Goal: Use online tool/utility

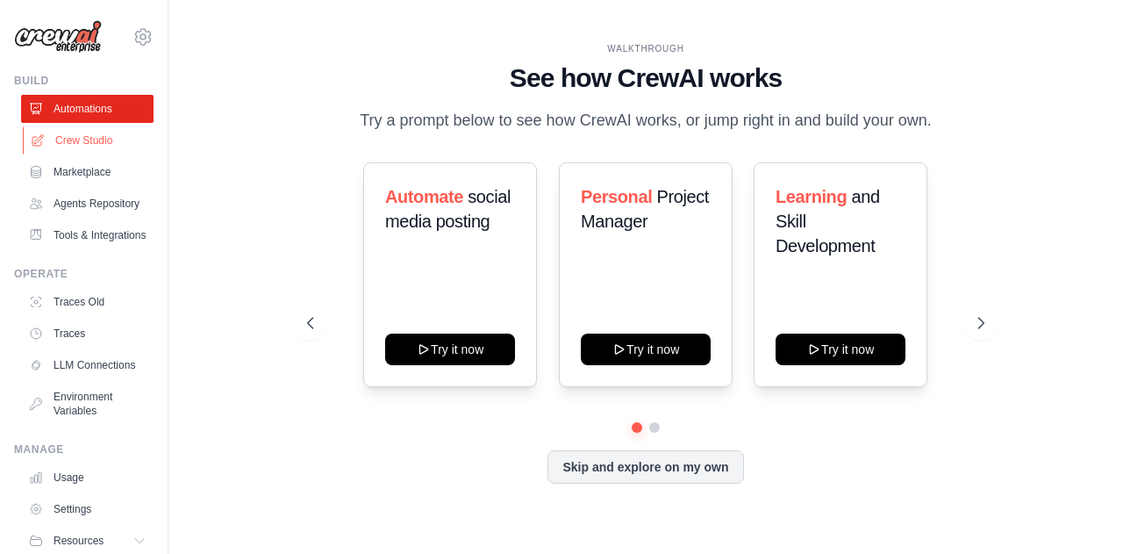
click at [70, 145] on link "Crew Studio" at bounding box center [89, 140] width 133 height 28
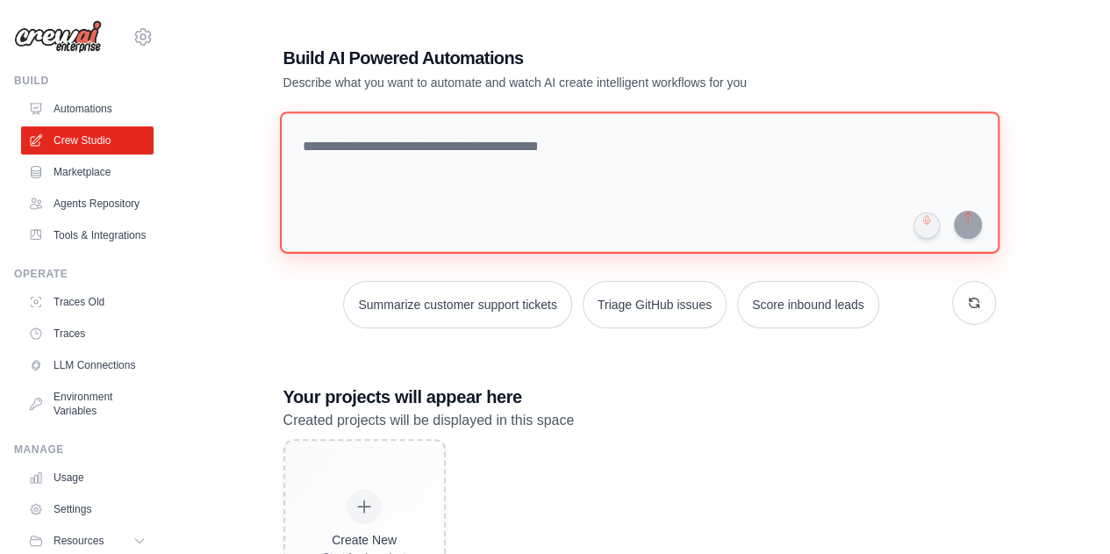
click at [369, 166] on textarea at bounding box center [639, 182] width 720 height 142
click at [391, 150] on textarea at bounding box center [639, 182] width 720 height 142
paste textarea "**********"
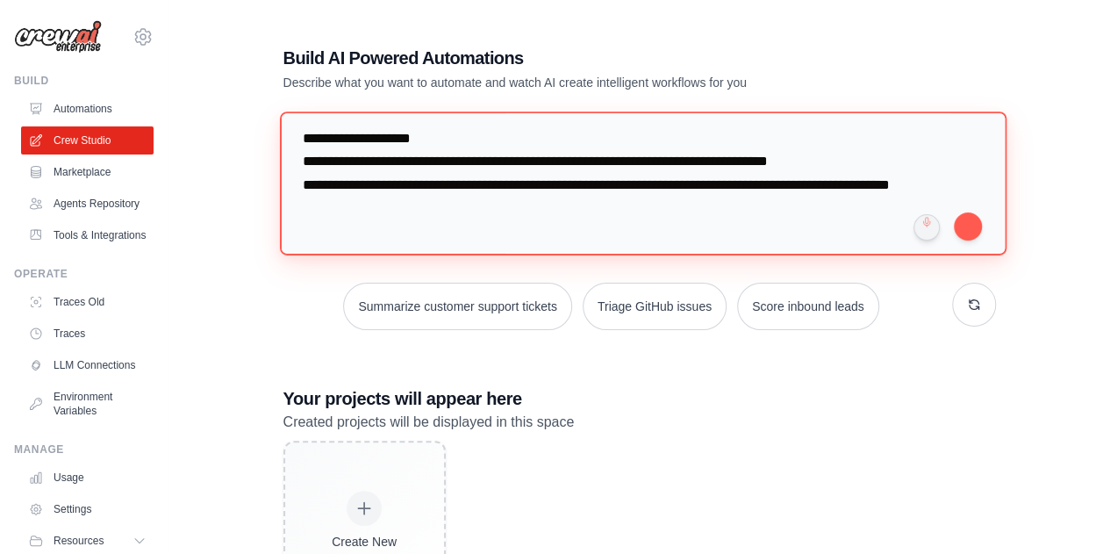
scroll to position [2040, 0]
type textarea "**********"
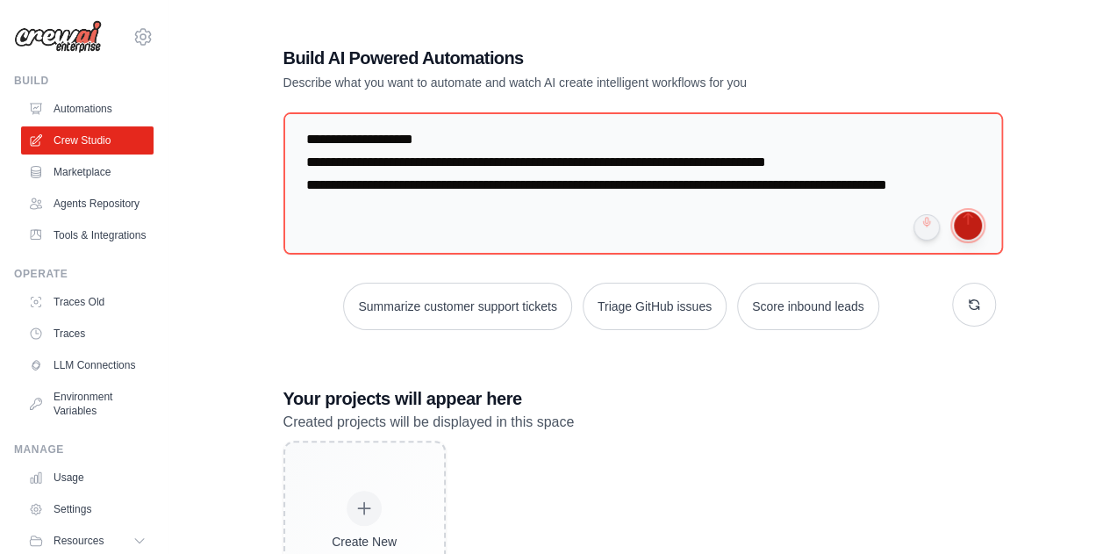
click at [974, 225] on button "submit" at bounding box center [968, 226] width 28 height 28
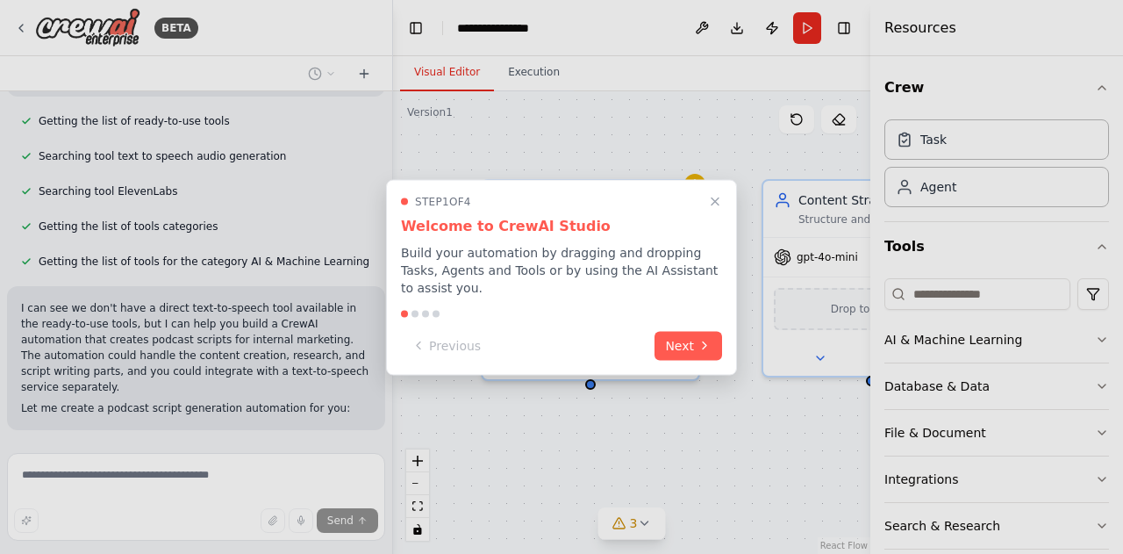
scroll to position [1698, 0]
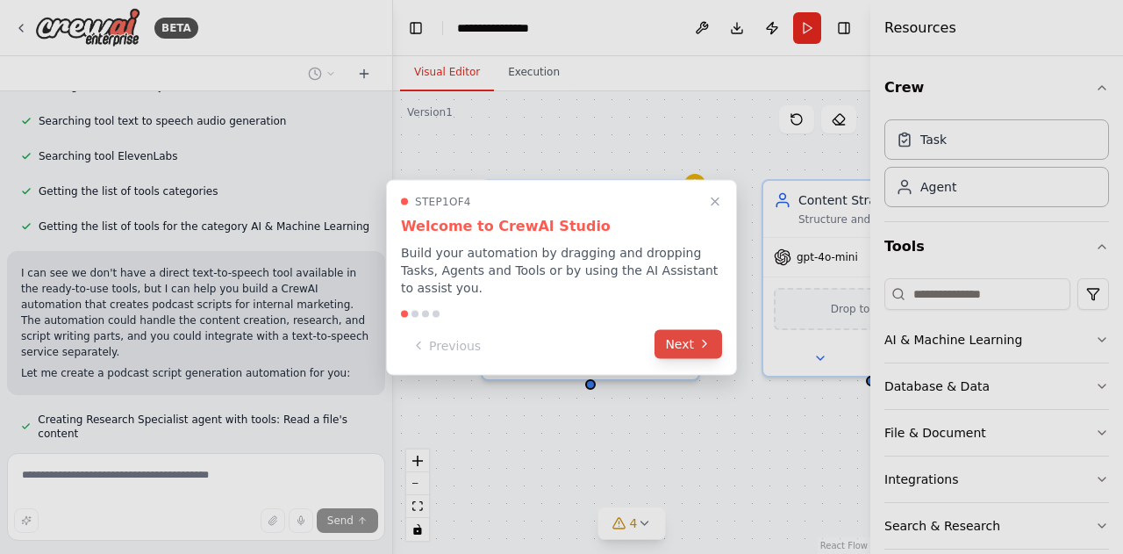
click at [681, 347] on button "Next" at bounding box center [689, 343] width 68 height 29
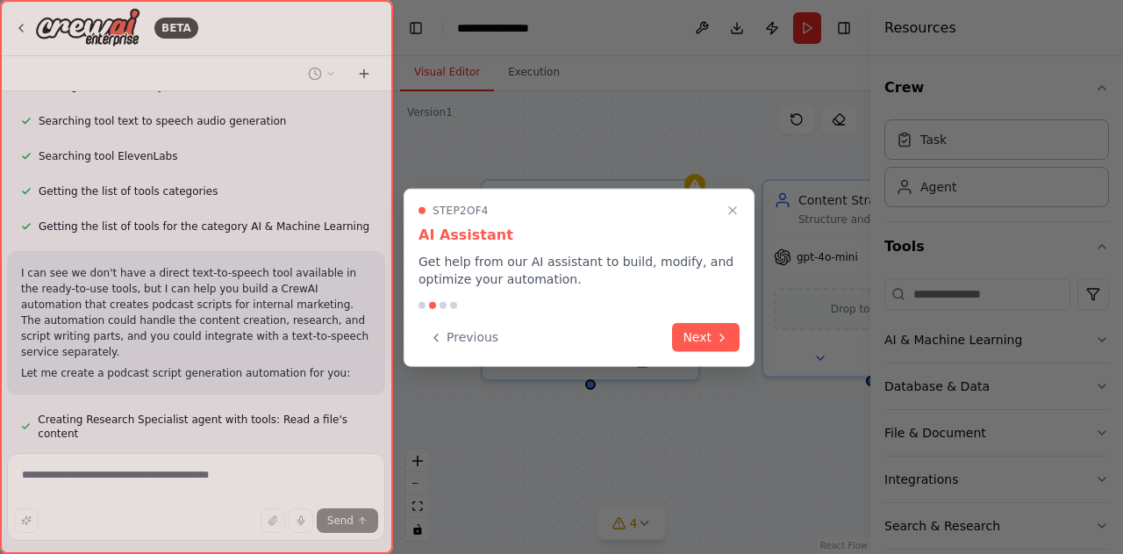
click at [681, 347] on button "Next" at bounding box center [706, 337] width 68 height 29
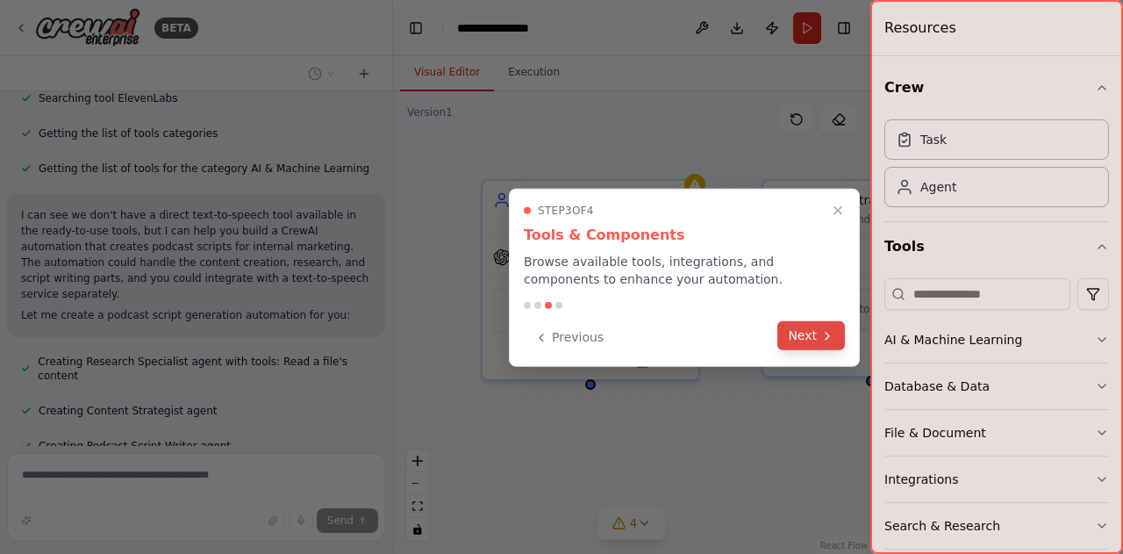
scroll to position [1791, 0]
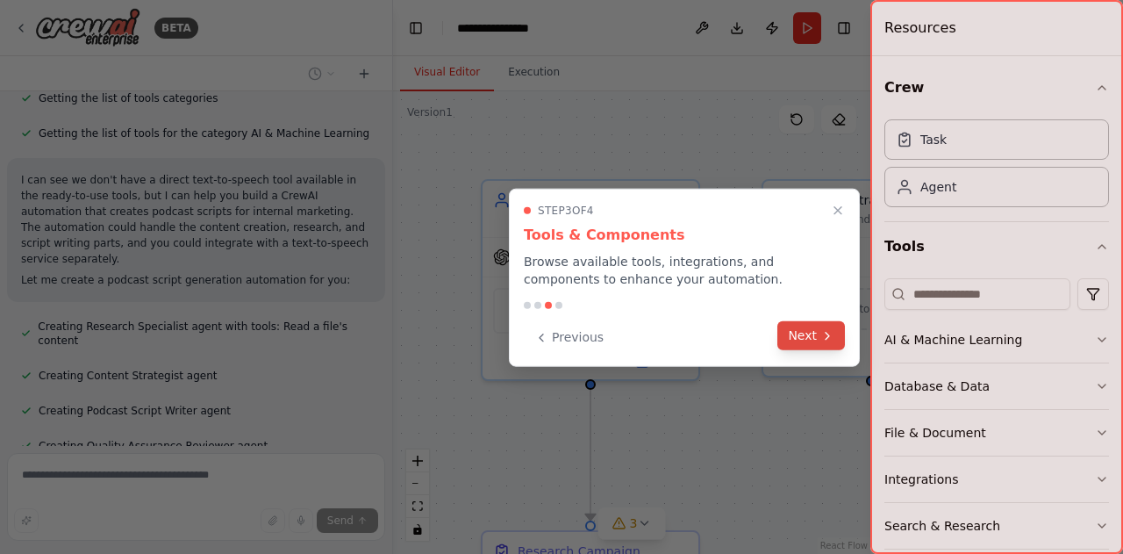
click at [805, 334] on button "Next" at bounding box center [812, 335] width 68 height 29
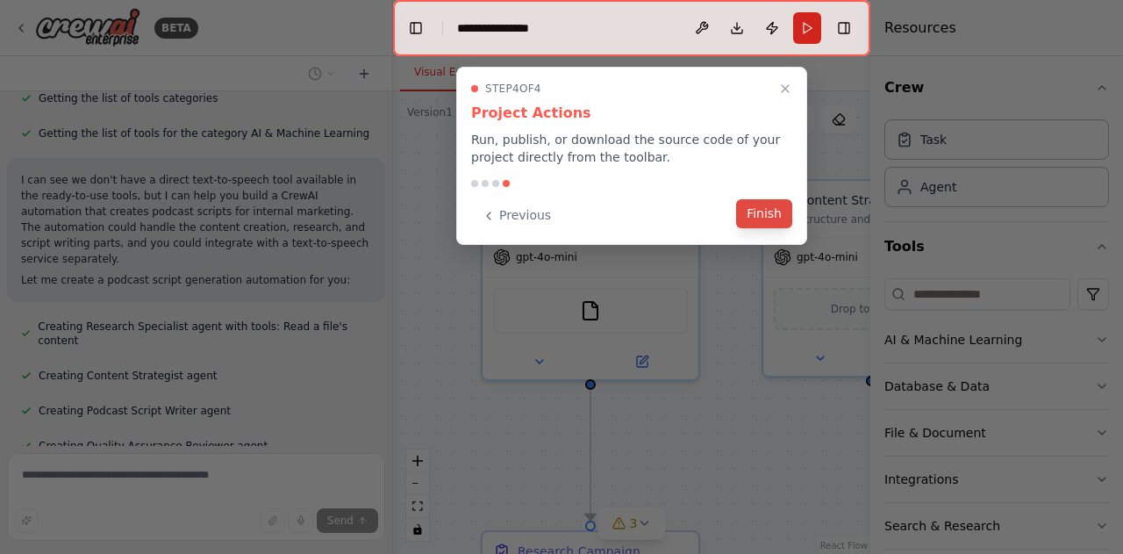
scroll to position [1826, 0]
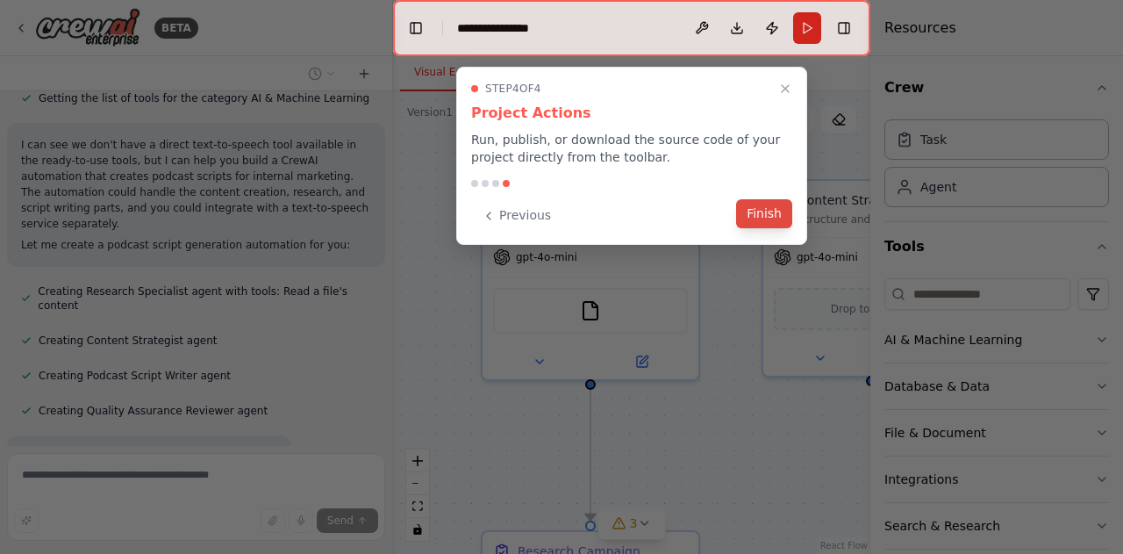
click at [766, 221] on button "Finish" at bounding box center [764, 213] width 56 height 29
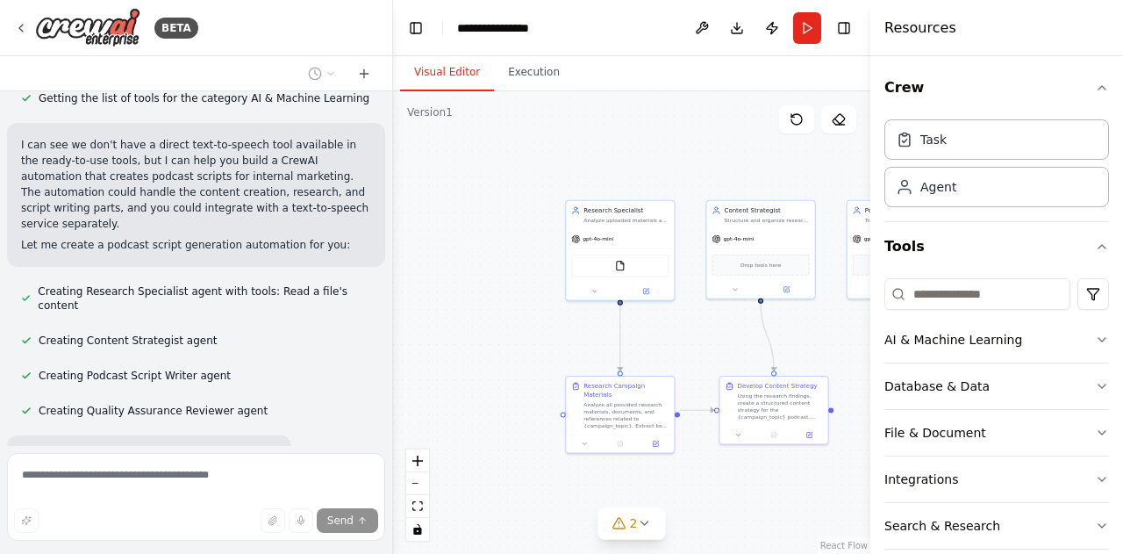
scroll to position [1861, 0]
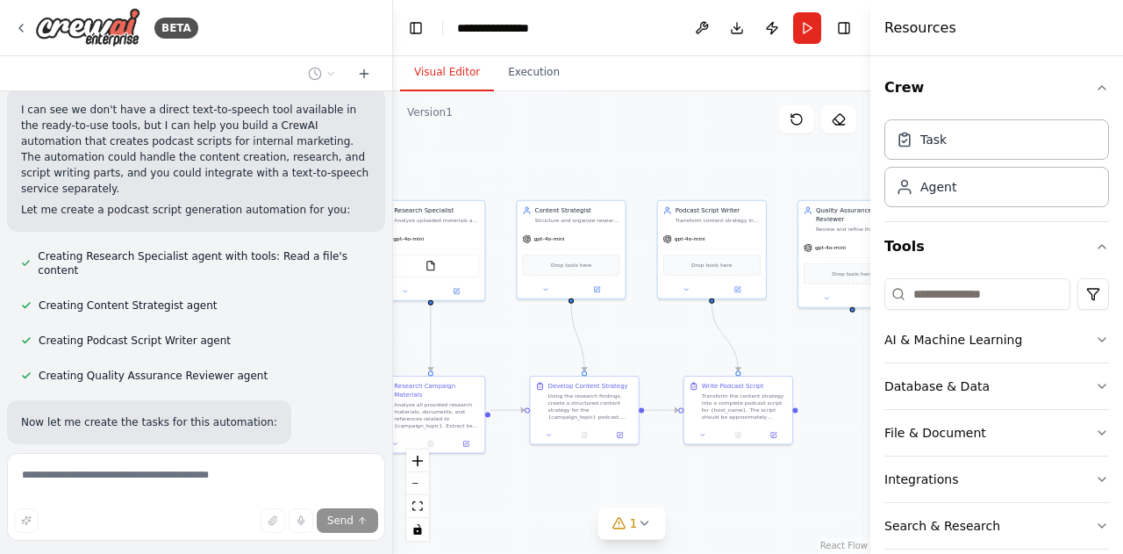
drag, startPoint x: 533, startPoint y: 345, endPoint x: 343, endPoint y: 345, distance: 189.6
click at [343, 345] on div "BETA User: Hi [PERSON_NAME], help me to generate a podcast voiceover for intern…" at bounding box center [561, 277] width 1123 height 554
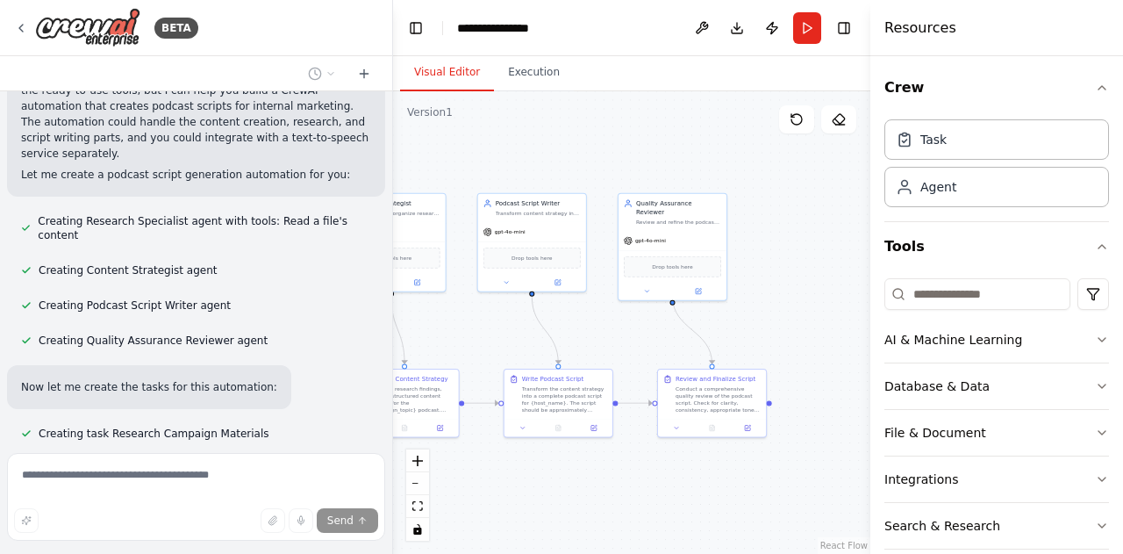
scroll to position [1931, 0]
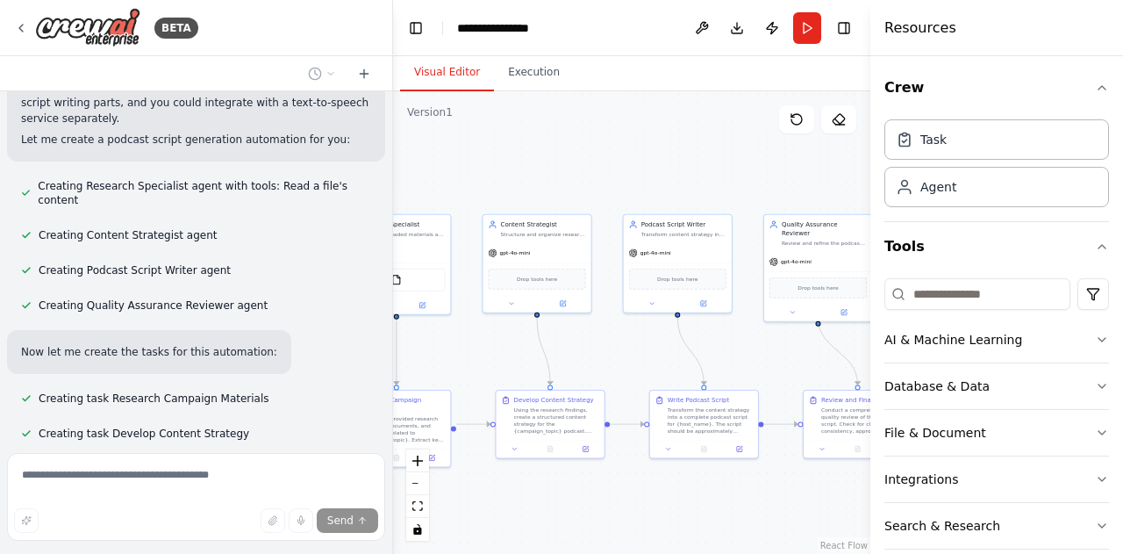
drag, startPoint x: 826, startPoint y: 359, endPoint x: 793, endPoint y: 375, distance: 36.1
click at [793, 375] on div ".deletable-edge-delete-btn { width: 20px; height: 20px; border: 0px solid #ffff…" at bounding box center [631, 322] width 477 height 463
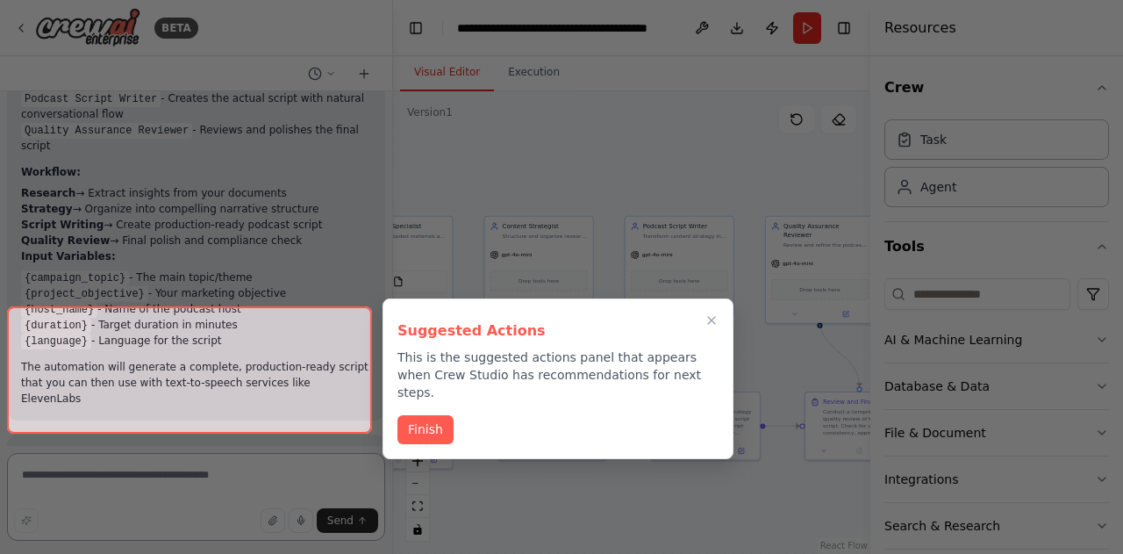
scroll to position [2620, 0]
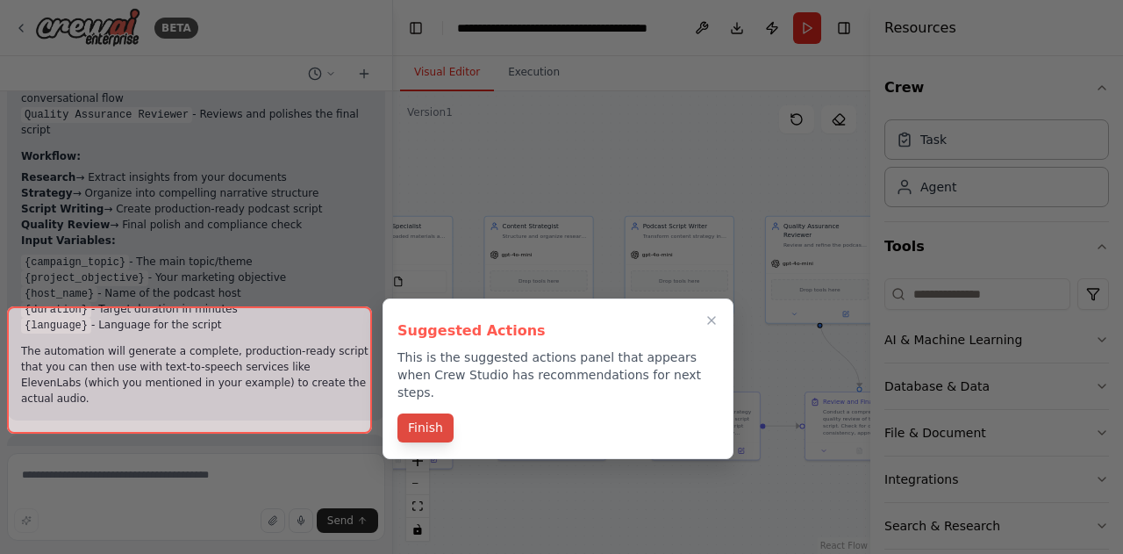
click at [420, 420] on button "Finish" at bounding box center [426, 427] width 56 height 29
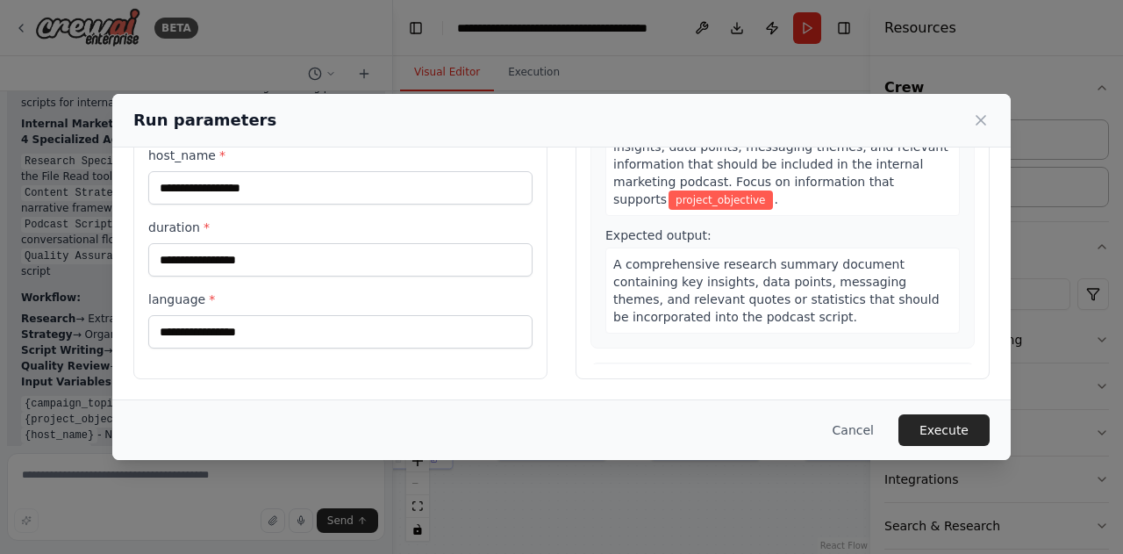
scroll to position [0, 0]
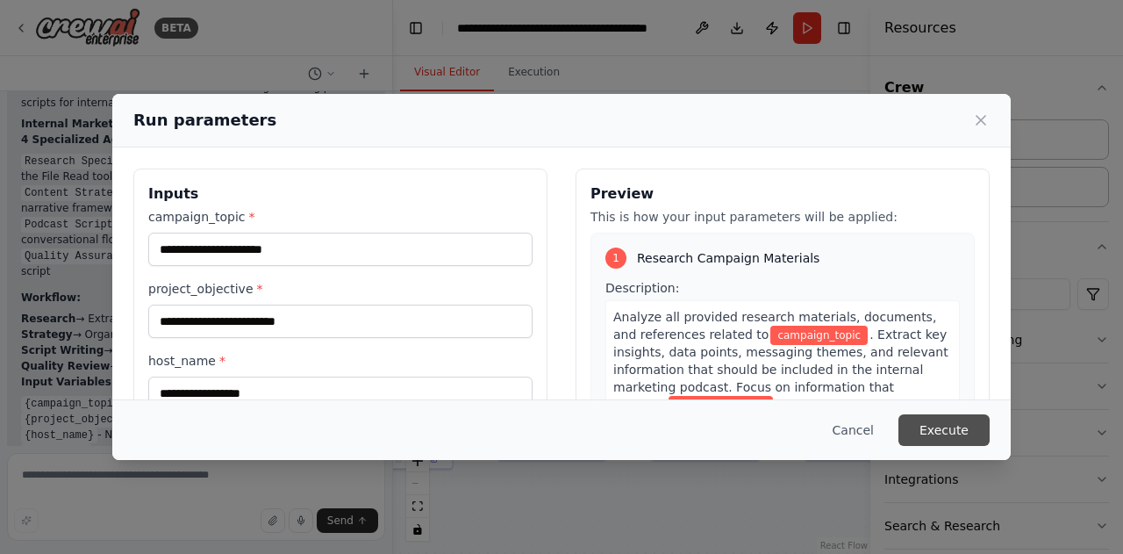
click at [925, 438] on button "Execute" at bounding box center [944, 430] width 91 height 32
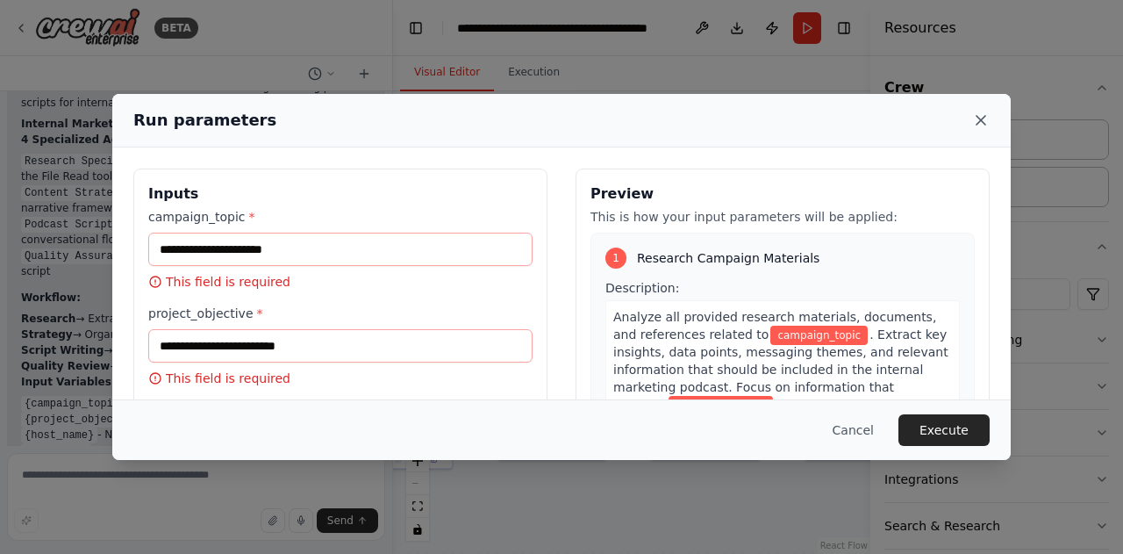
click at [986, 127] on icon at bounding box center [982, 120] width 18 height 18
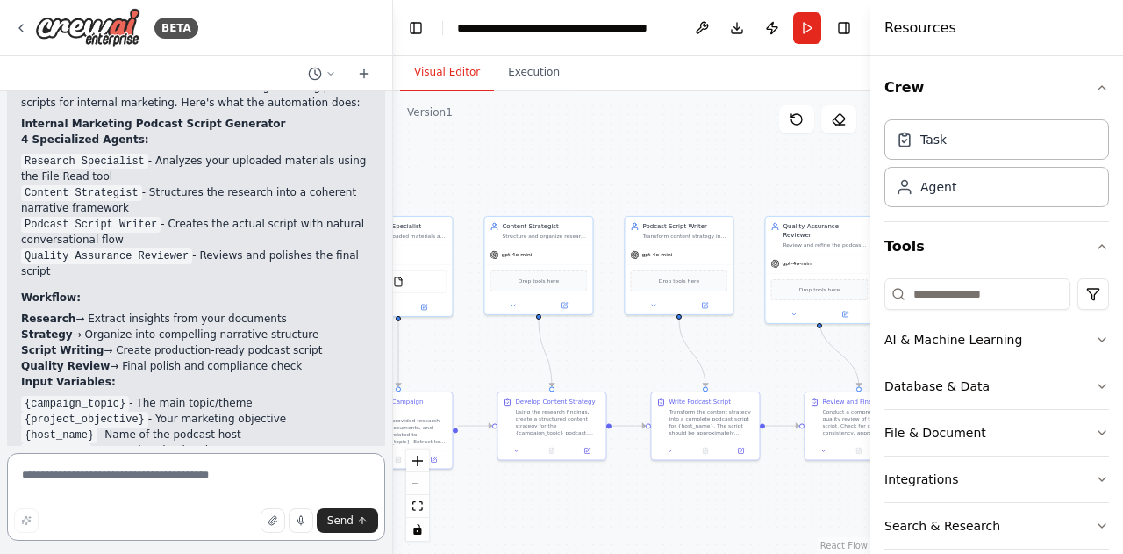
click at [68, 485] on textarea at bounding box center [196, 497] width 378 height 88
click at [529, 74] on button "Execution" at bounding box center [534, 72] width 80 height 37
click at [437, 72] on button "Visual Editor" at bounding box center [447, 72] width 94 height 37
click at [808, 22] on button "Run" at bounding box center [807, 28] width 28 height 32
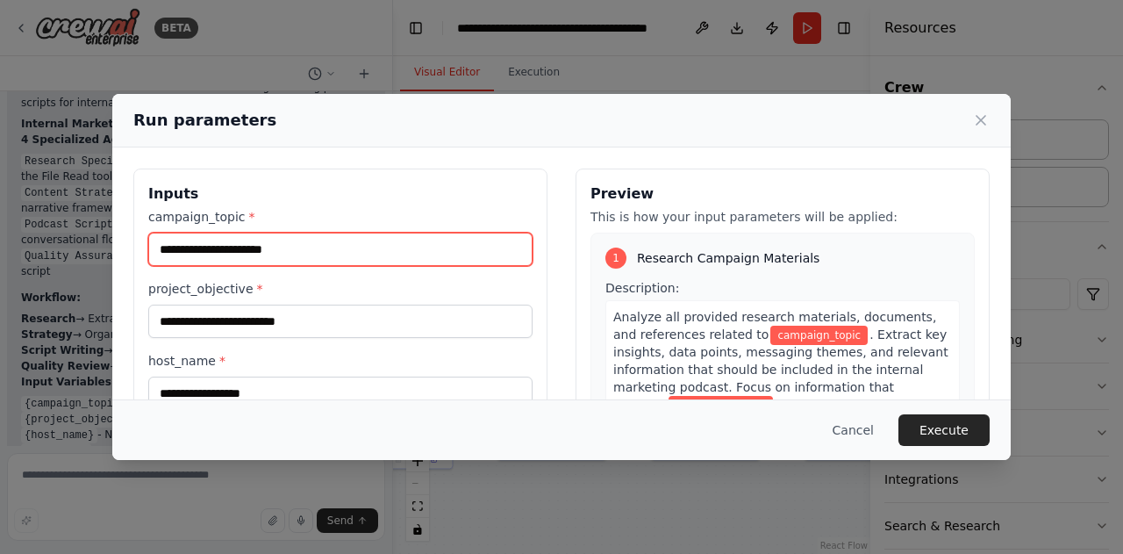
click at [279, 250] on input "campaign_topic *" at bounding box center [340, 249] width 384 height 33
type input "**"
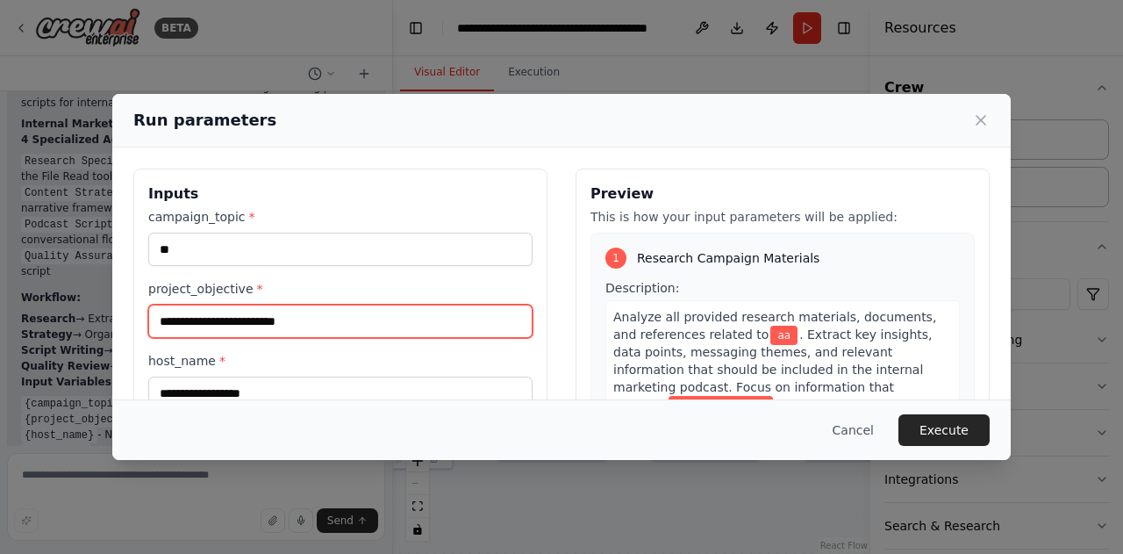
click at [268, 318] on input "project_objective *" at bounding box center [340, 321] width 384 height 33
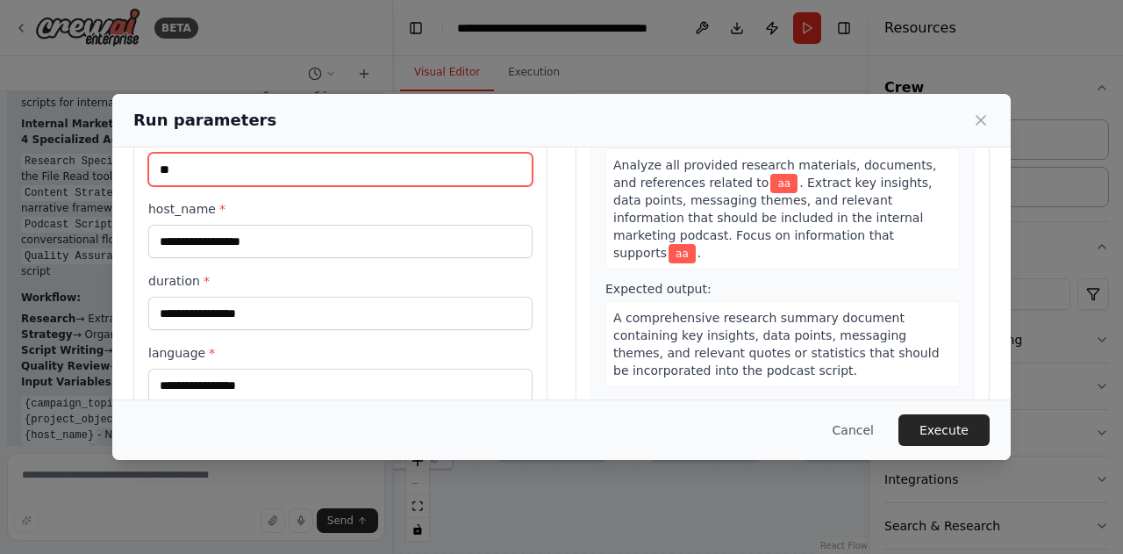
scroll to position [172, 0]
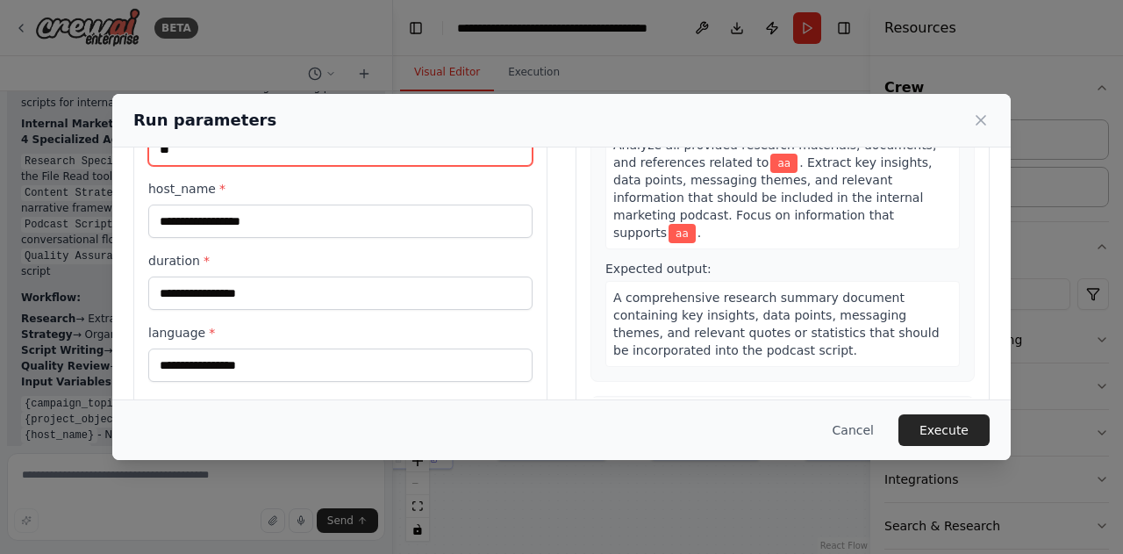
type input "**"
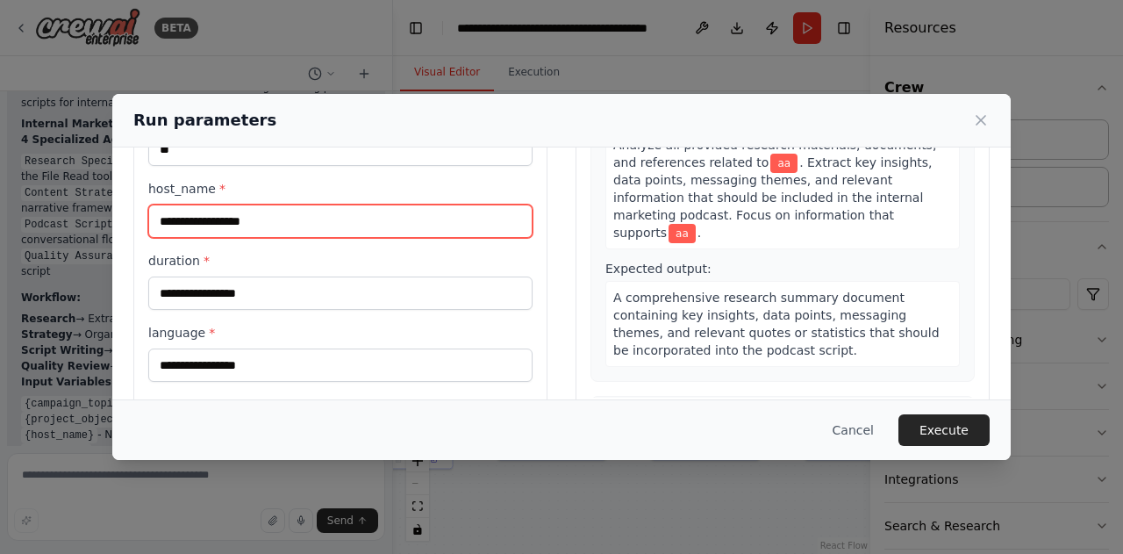
click at [228, 219] on input "host_name *" at bounding box center [340, 221] width 384 height 33
type input "**"
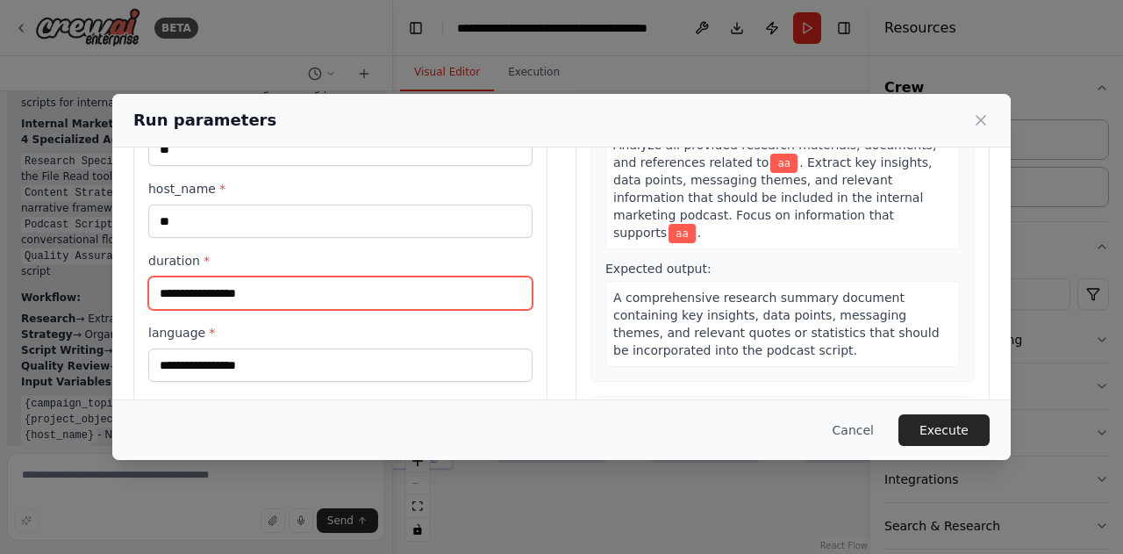
click at [237, 290] on input "duration *" at bounding box center [340, 292] width 384 height 33
type input "*"
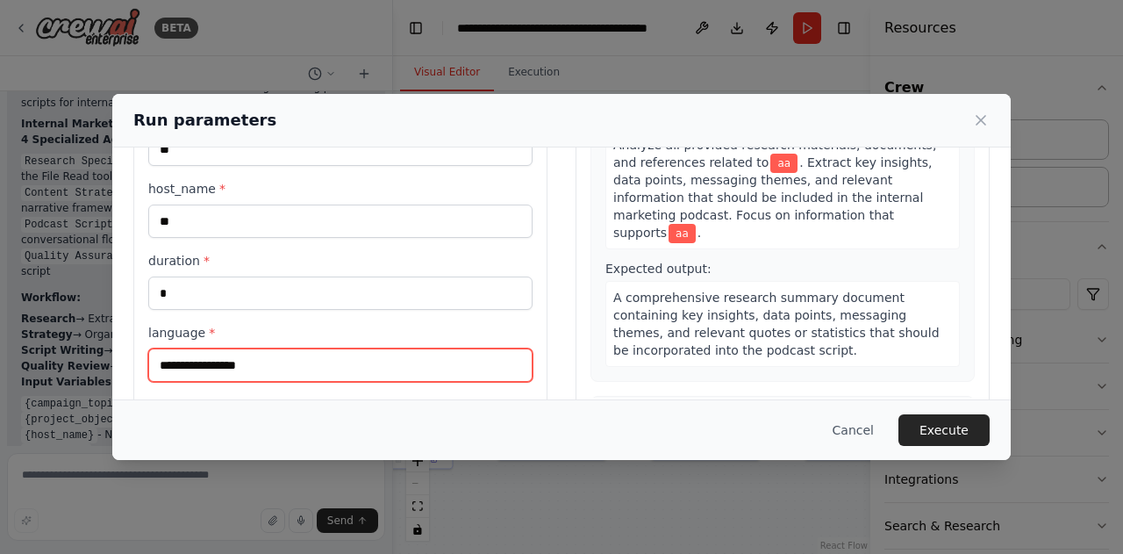
click at [228, 363] on input "language *" at bounding box center [340, 364] width 384 height 33
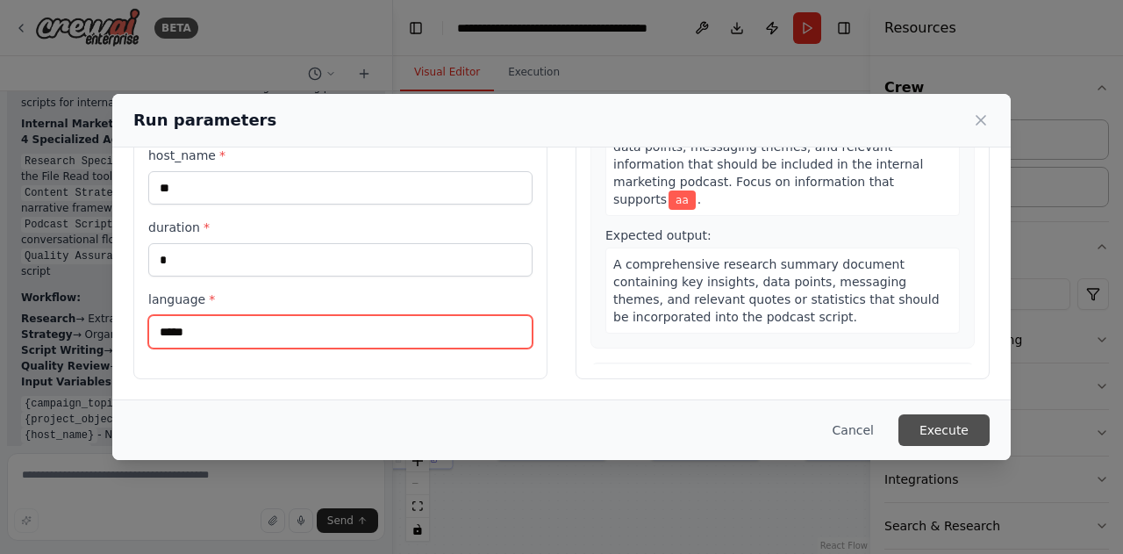
type input "*****"
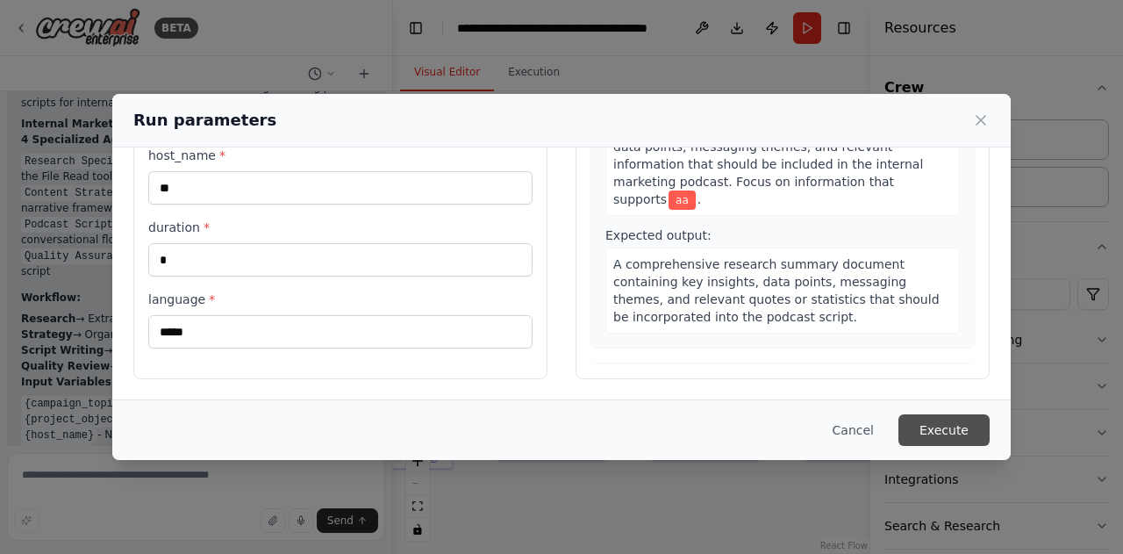
click at [958, 430] on button "Execute" at bounding box center [944, 430] width 91 height 32
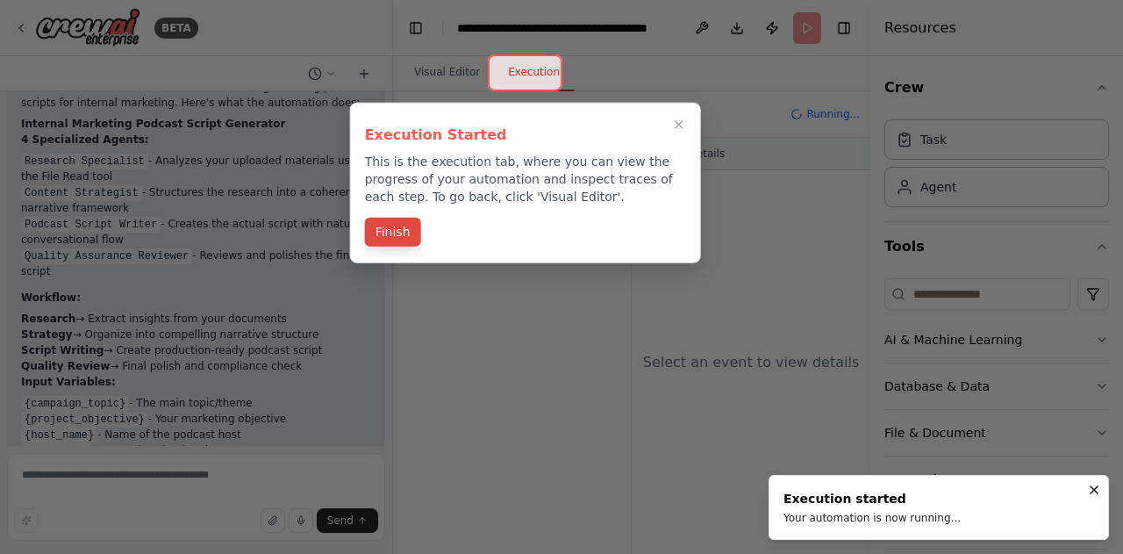
click at [384, 227] on button "Finish" at bounding box center [393, 232] width 56 height 29
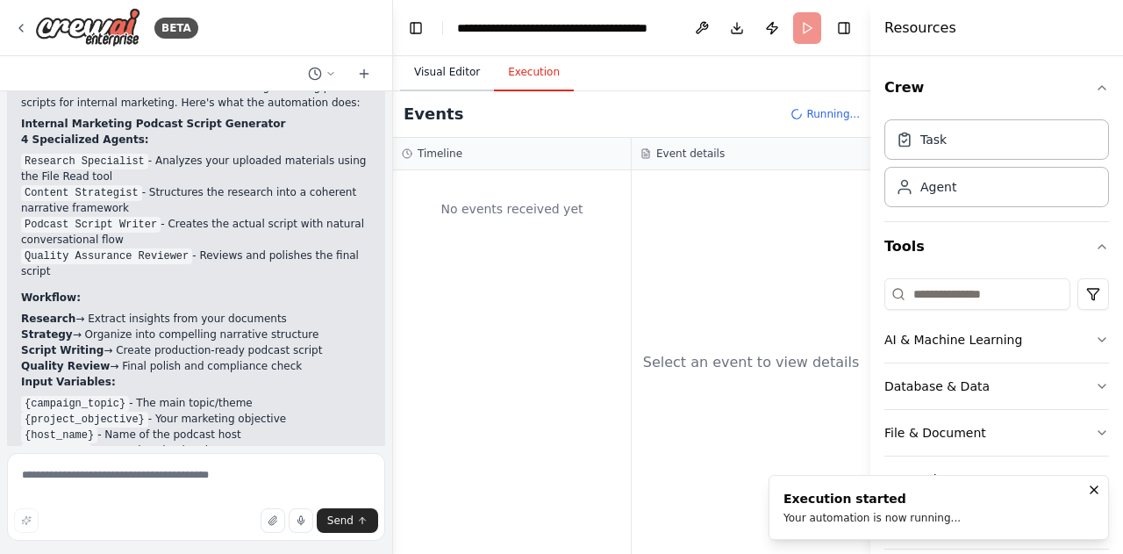
click at [446, 75] on button "Visual Editor" at bounding box center [447, 72] width 94 height 37
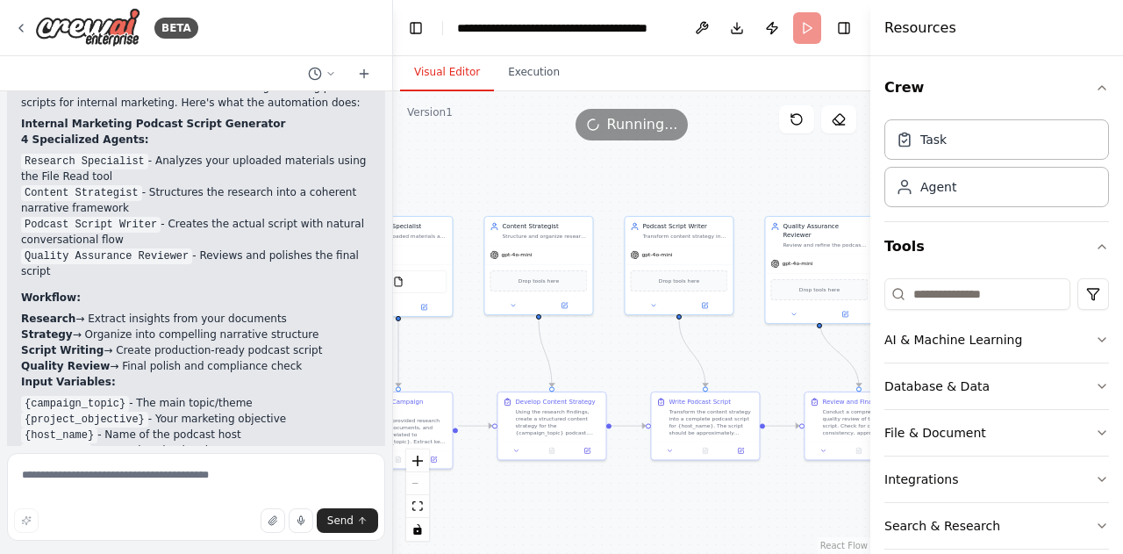
drag, startPoint x: 734, startPoint y: 164, endPoint x: 683, endPoint y: 175, distance: 52.0
click at [683, 175] on div ".deletable-edge-delete-btn { width: 20px; height: 20px; border: 0px solid #ffff…" at bounding box center [631, 322] width 477 height 463
click at [1095, 89] on icon "button" at bounding box center [1102, 88] width 14 height 14
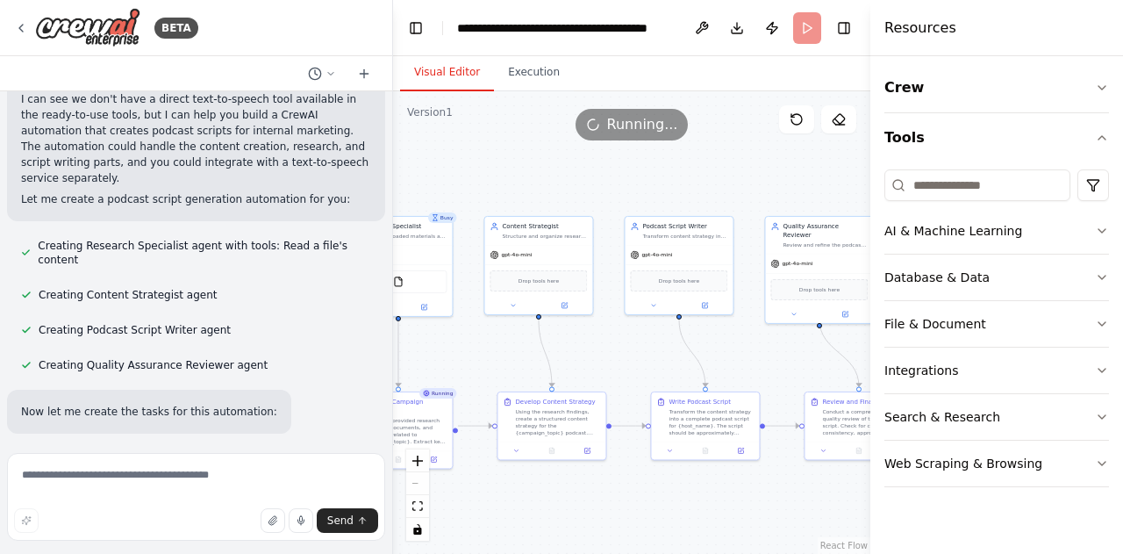
scroll to position [2479, 0]
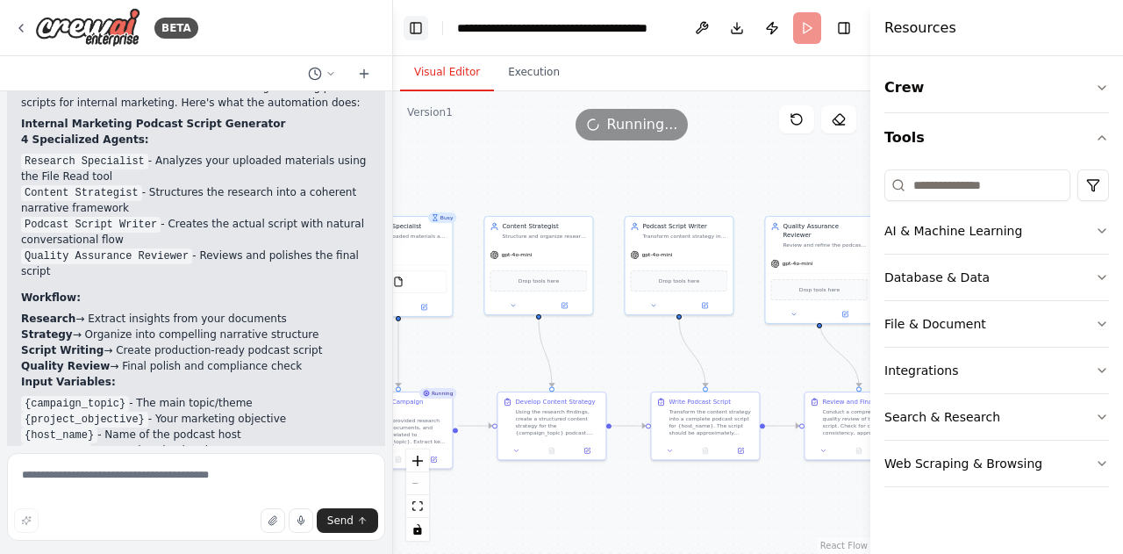
click at [418, 32] on button "Toggle Left Sidebar" at bounding box center [416, 28] width 25 height 25
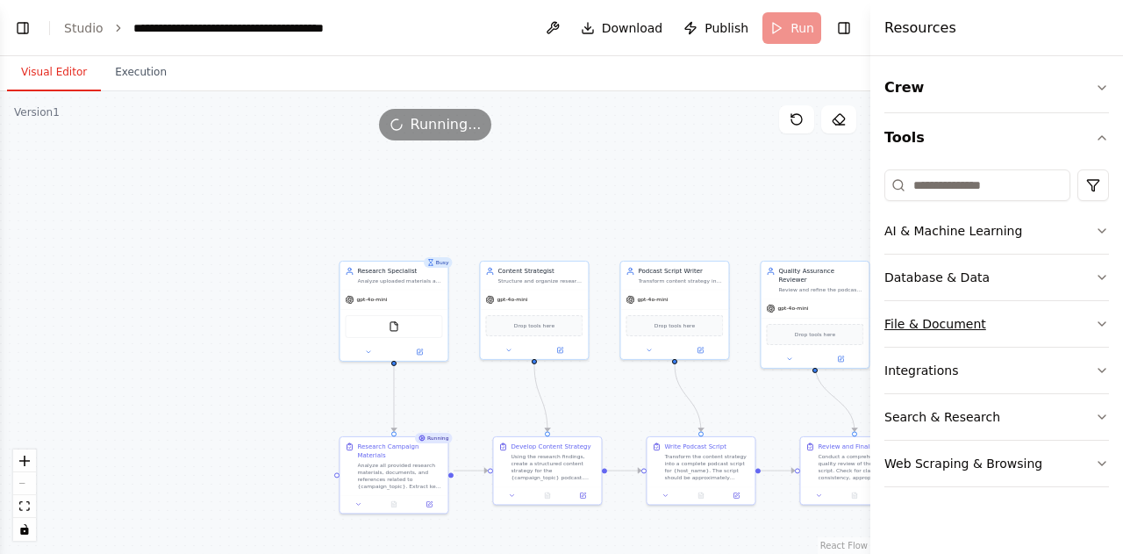
drag, startPoint x: 592, startPoint y: 252, endPoint x: 1032, endPoint y: 302, distance: 443.4
click at [1032, 302] on div "BETA User: Hi [PERSON_NAME], help me to generate a podcast voiceover for intern…" at bounding box center [561, 277] width 1123 height 554
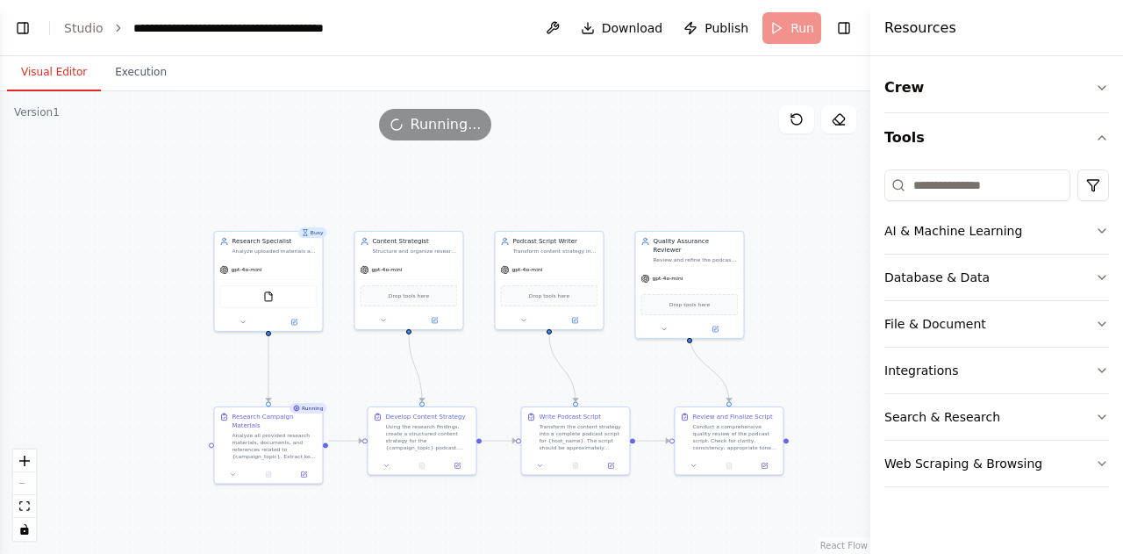
drag, startPoint x: 689, startPoint y: 152, endPoint x: 512, endPoint y: 117, distance: 180.7
click at [512, 117] on div "Version 1 Show Tools Hide Agents .deletable-edge-delete-btn { width: 20px; heig…" at bounding box center [435, 322] width 871 height 463
click at [19, 32] on button "Toggle Left Sidebar" at bounding box center [23, 28] width 25 height 25
